Goal: Check status: Check status

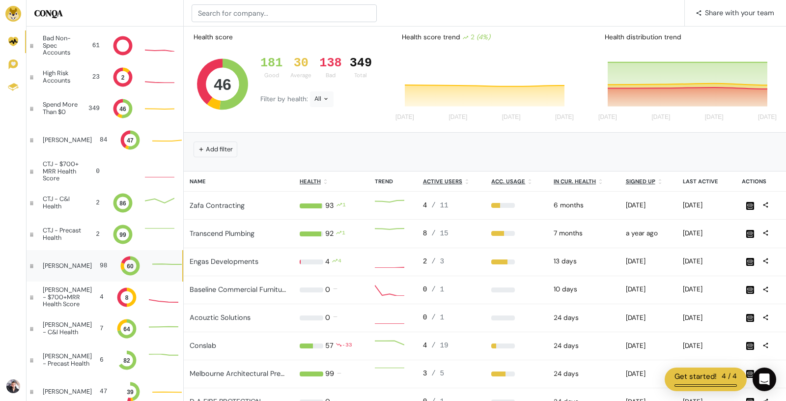
click at [82, 260] on div "[PERSON_NAME] 98 60" at bounding box center [105, 265] width 156 height 31
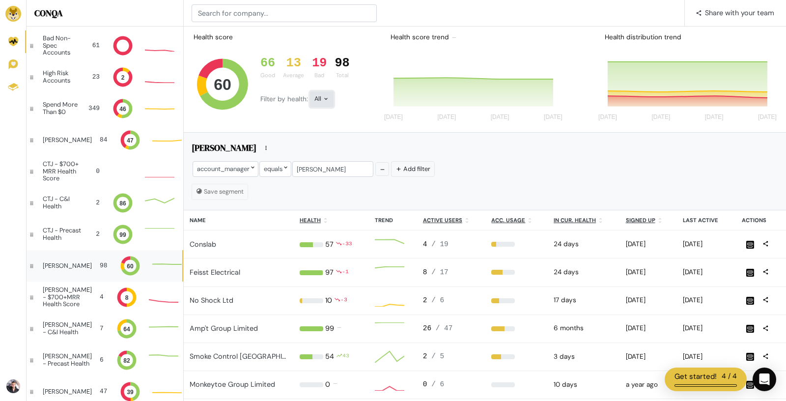
click at [327, 102] on div "All" at bounding box center [322, 99] width 24 height 16
click at [334, 142] on button "Good" at bounding box center [337, 141] width 55 height 23
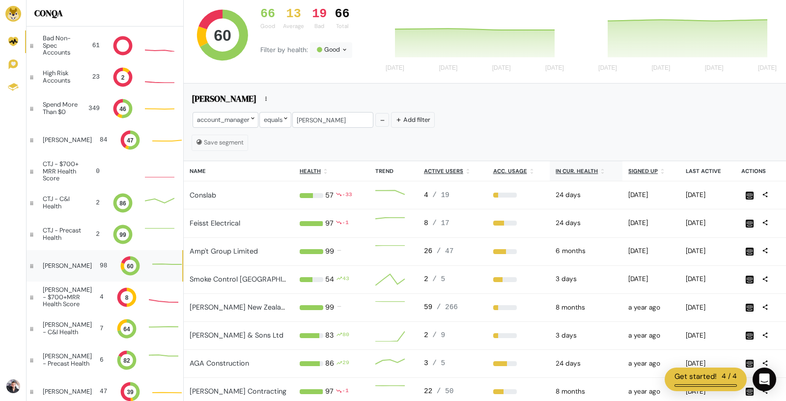
click at [577, 171] on u "In cur. health" at bounding box center [576, 170] width 42 height 7
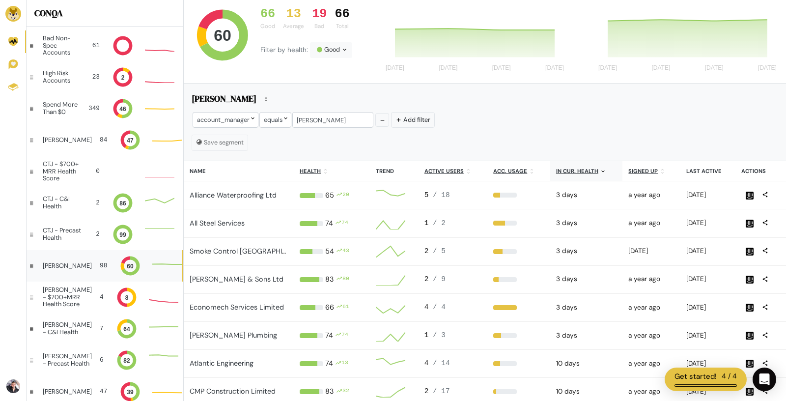
click at [577, 171] on u "In cur. health" at bounding box center [577, 170] width 42 height 7
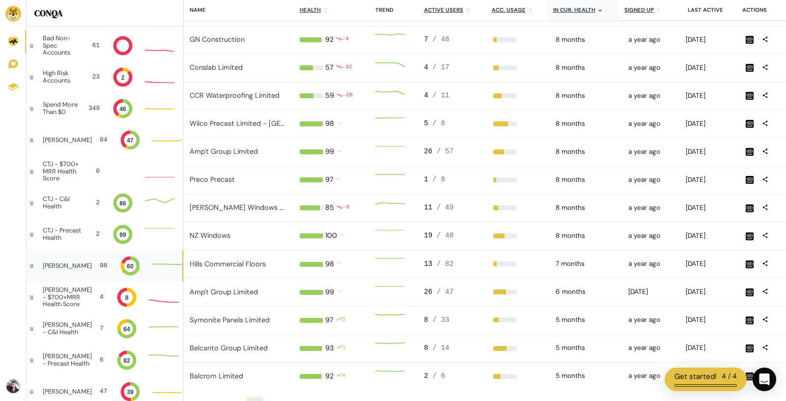
click at [254, 400] on span "›" at bounding box center [255, 406] width 2 height 9
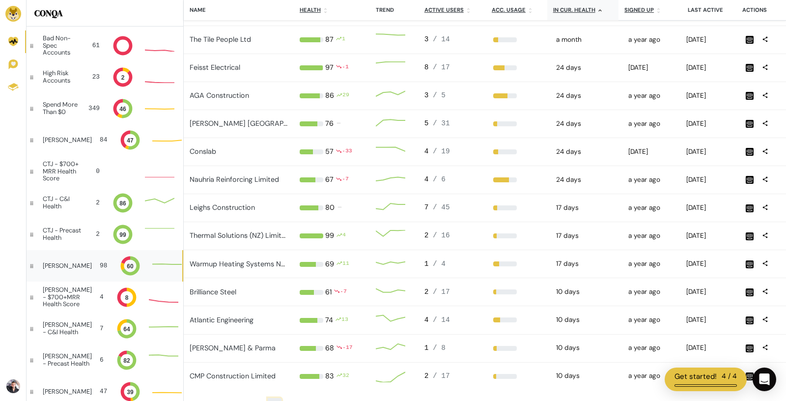
click at [274, 400] on span "›" at bounding box center [275, 406] width 2 height 9
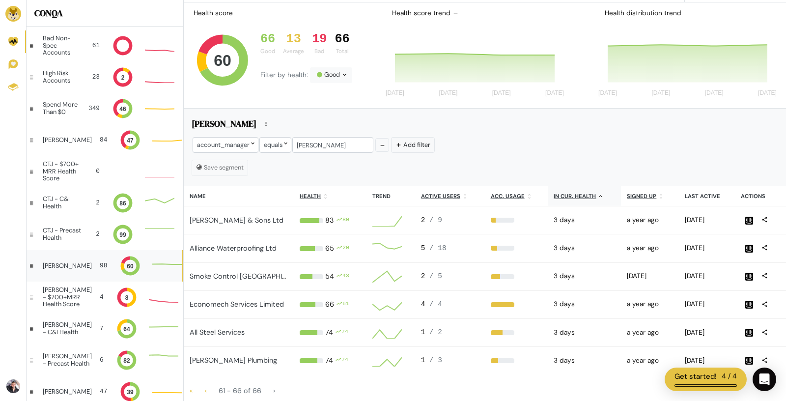
click at [297, 43] on div "13" at bounding box center [293, 39] width 21 height 15
click at [322, 62] on div "66 Good 13 Average 19 Bad 66 Total" at bounding box center [306, 43] width 100 height 39
click at [329, 80] on div "Good" at bounding box center [331, 75] width 42 height 16
click at [330, 140] on button "Average" at bounding box center [337, 140] width 55 height 23
